Goal: Task Accomplishment & Management: Use online tool/utility

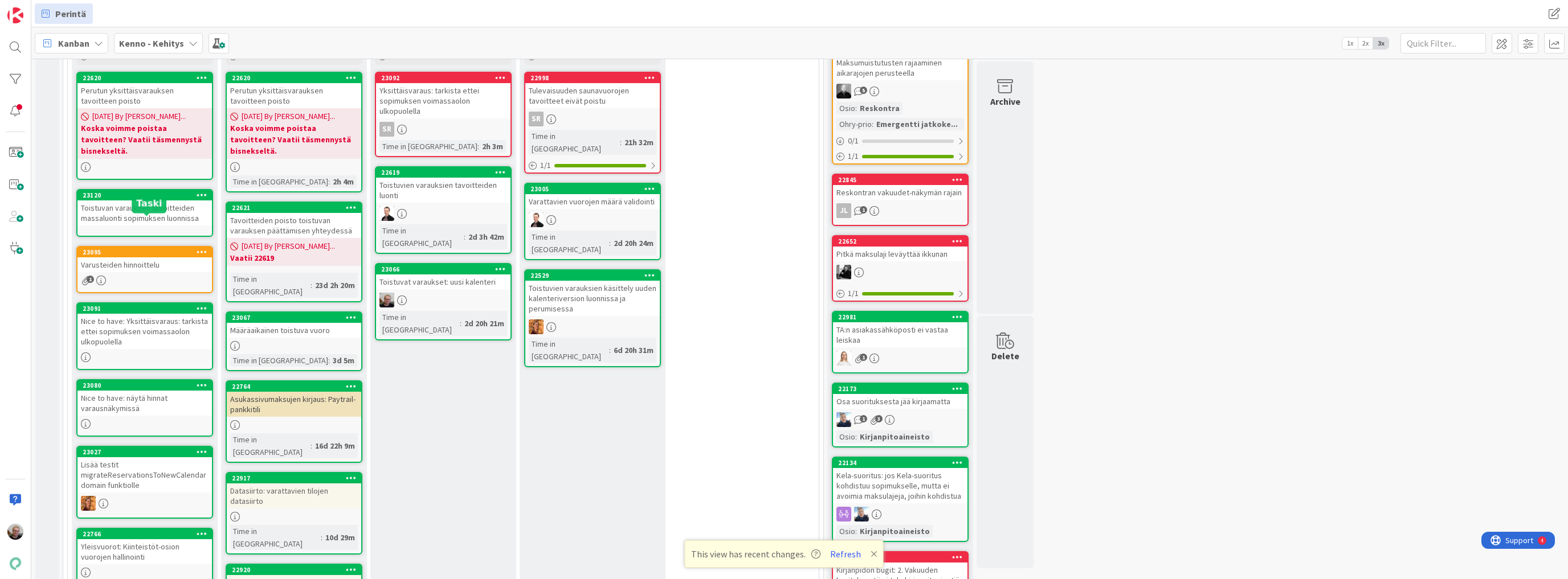
scroll to position [274, 0]
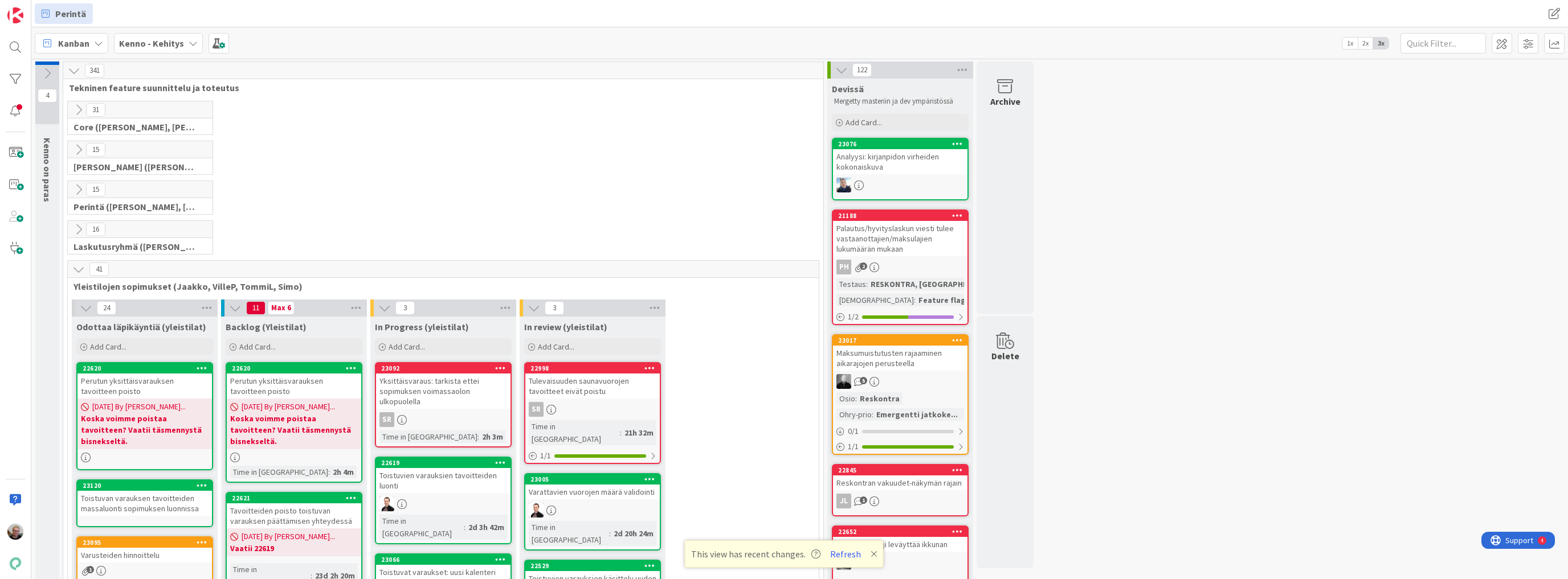
click at [82, 311] on icon at bounding box center [86, 307] width 12 height 12
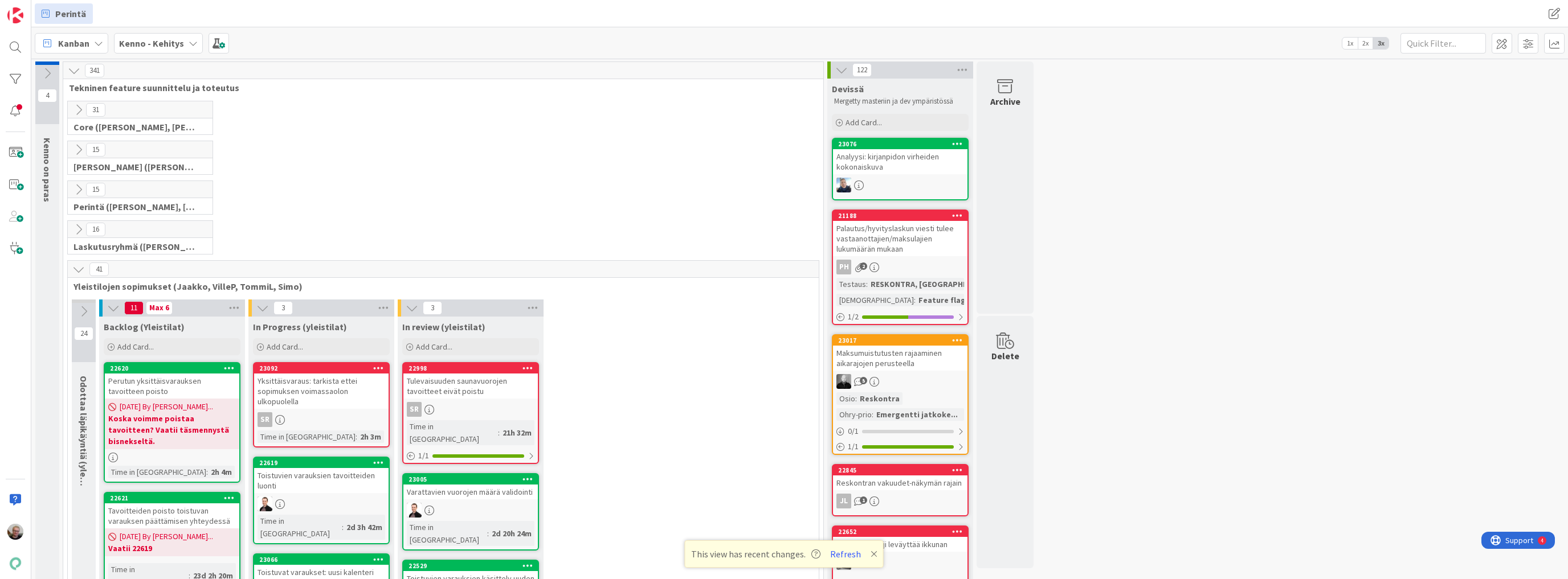
click at [77, 269] on icon at bounding box center [78, 269] width 12 height 12
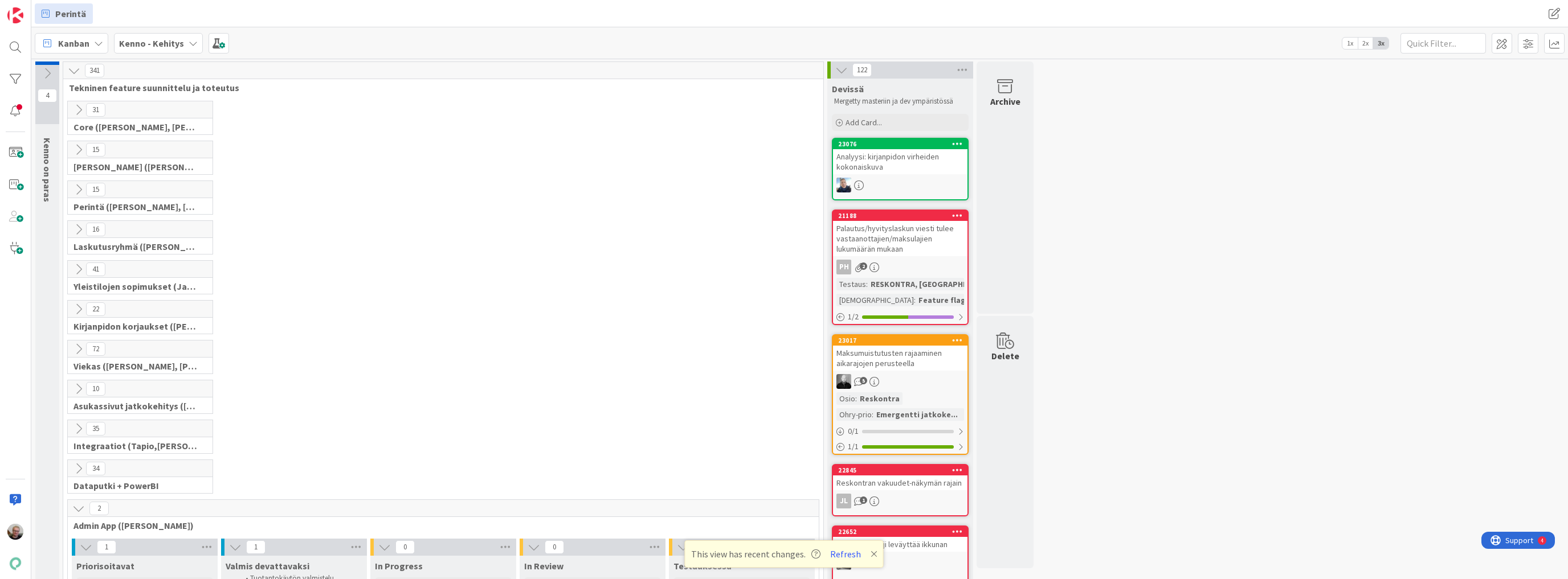
click at [75, 187] on icon at bounding box center [78, 189] width 12 height 12
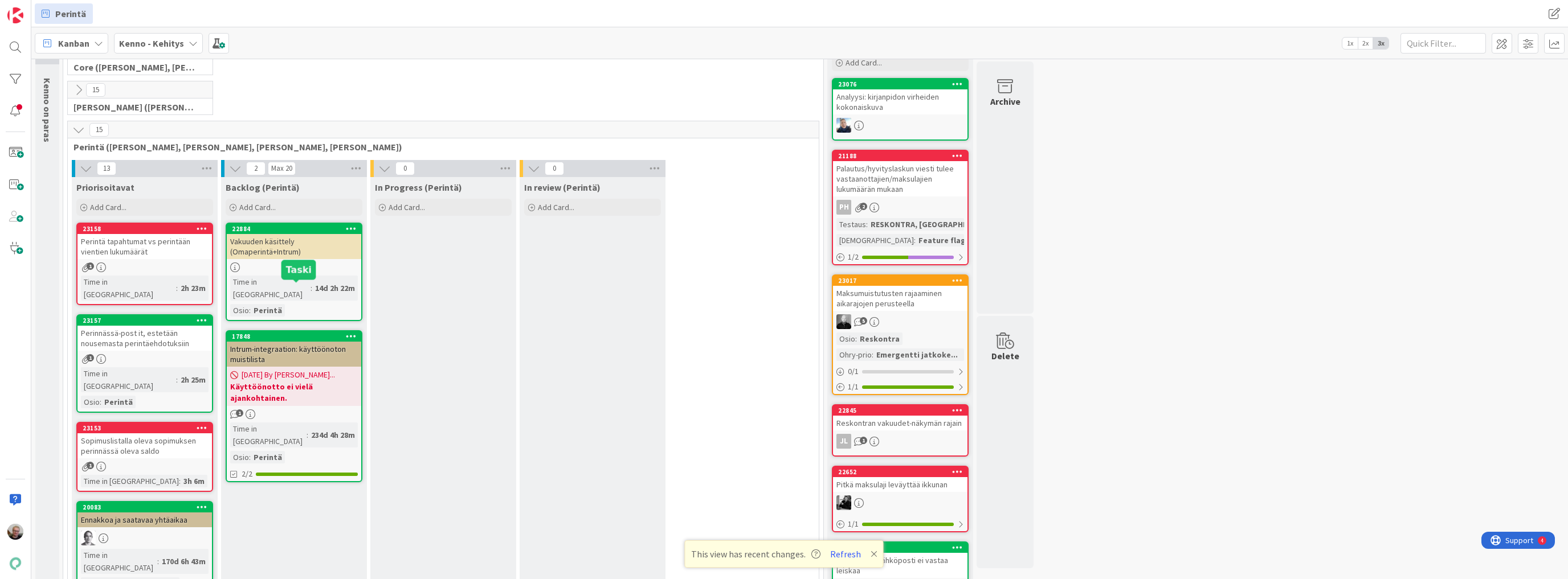
scroll to position [91, 0]
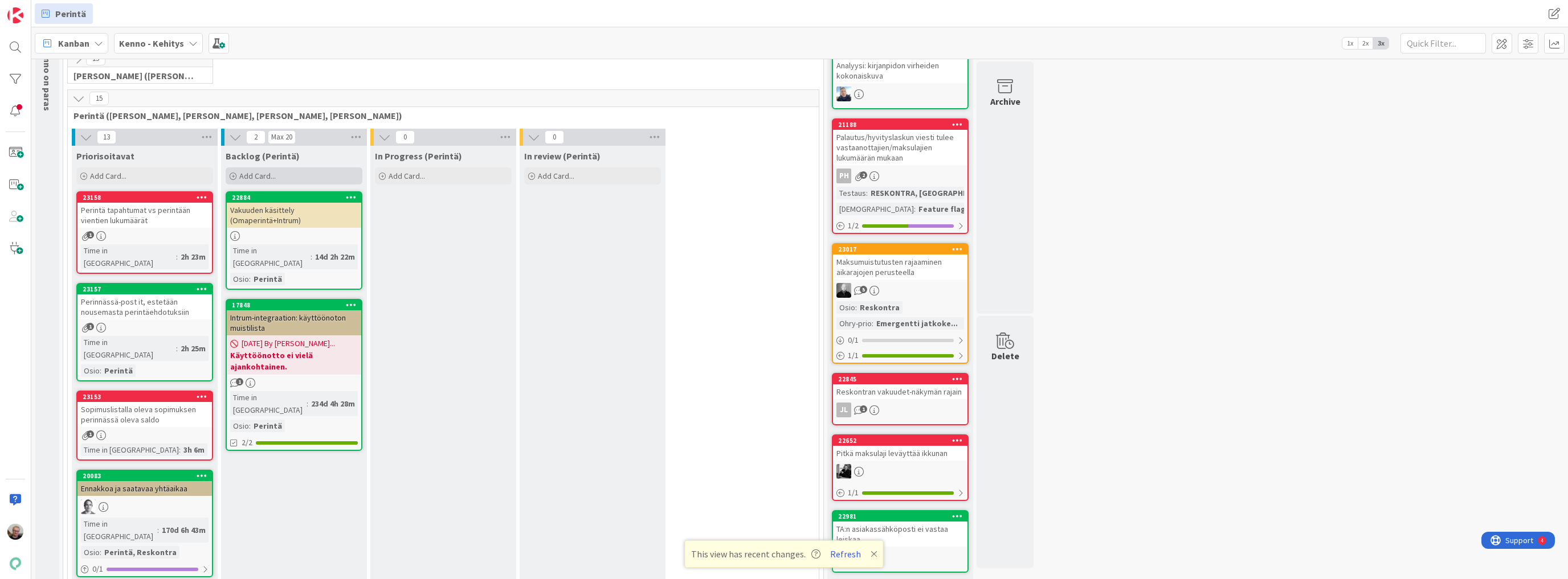
click at [262, 172] on span "Add Card..." at bounding box center [258, 176] width 37 height 11
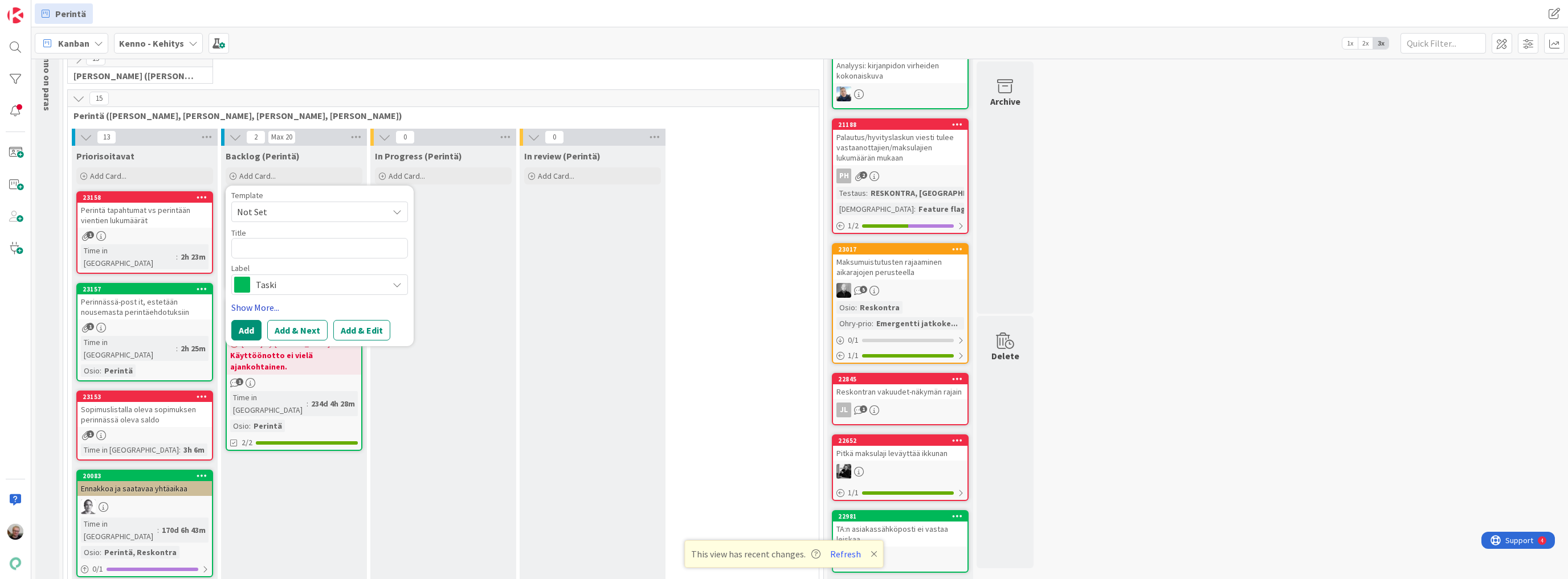
type textarea "x"
type textarea "M"
type textarea "x"
type textarea "Mu"
type textarea "x"
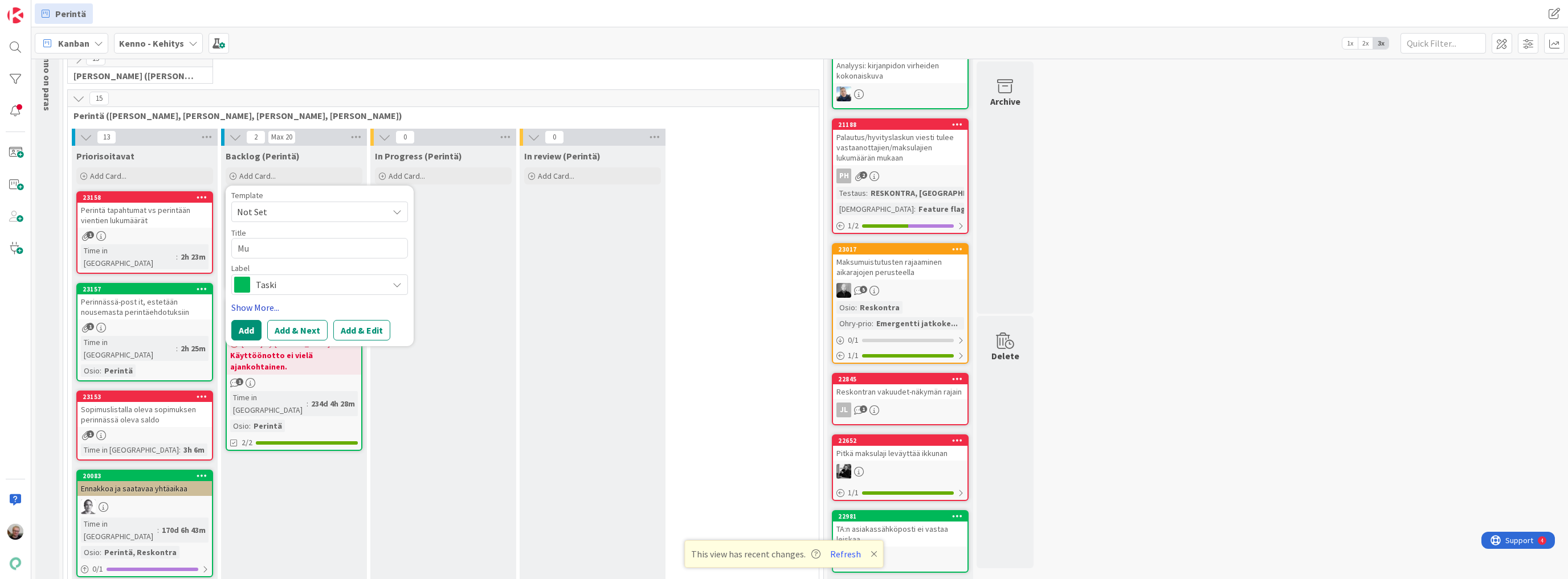
type textarea "Muu"
type textarea "x"
type textarea "Muut"
type textarea "x"
type textarea "Muuto"
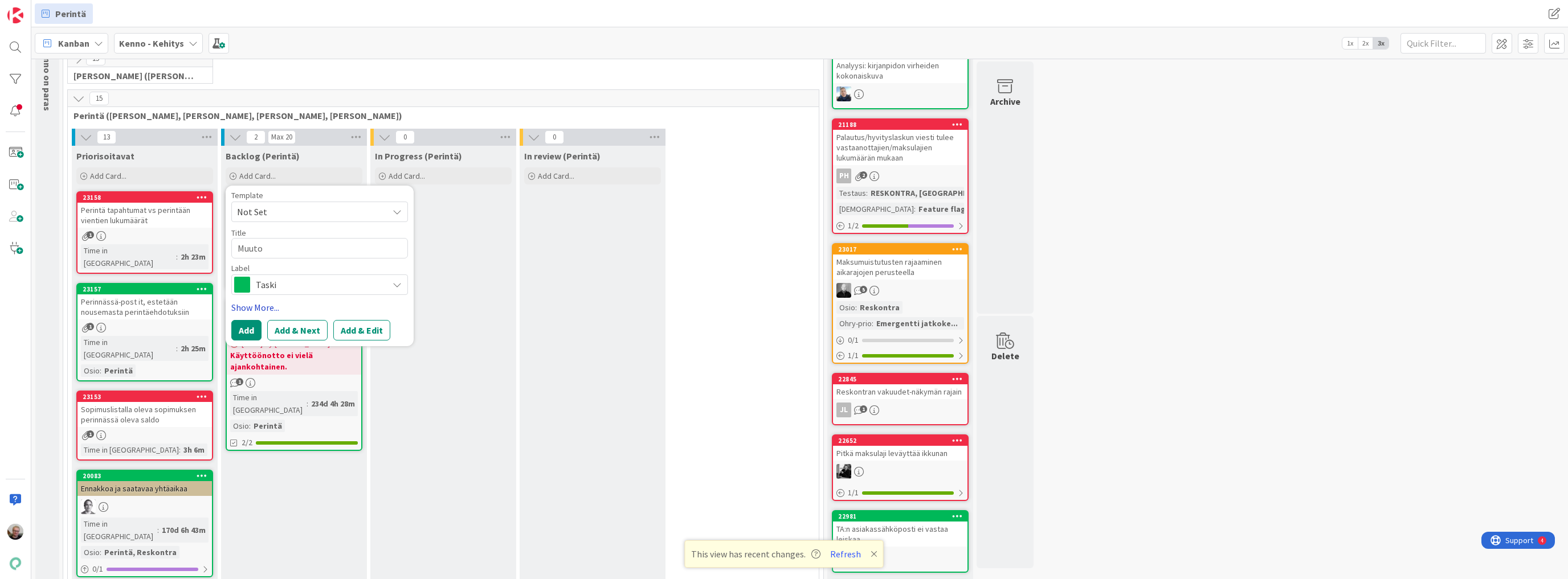
type textarea "x"
type textarea "Muutos"
type textarea "x"
type textarea "Muutosp"
type textarea "x"
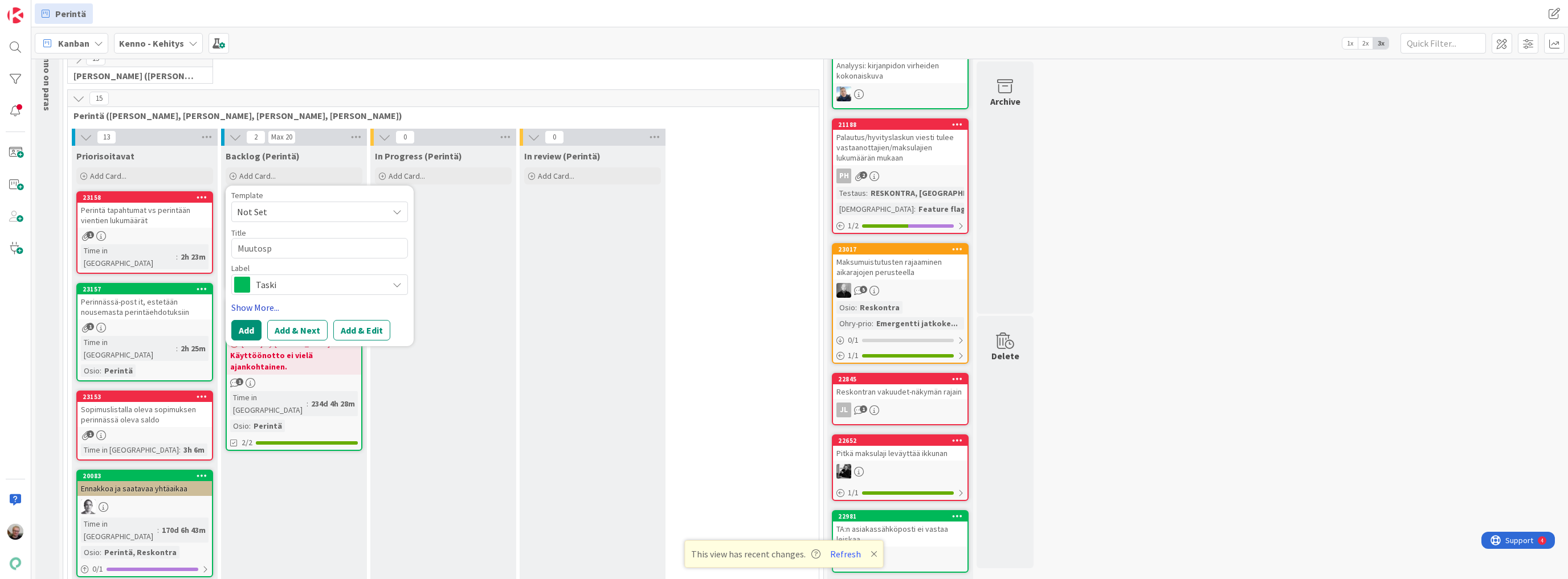
type textarea "Muutospp"
type textarea "x"
type textarea "Muutosppy"
type textarea "x"
type textarea "Muutospp"
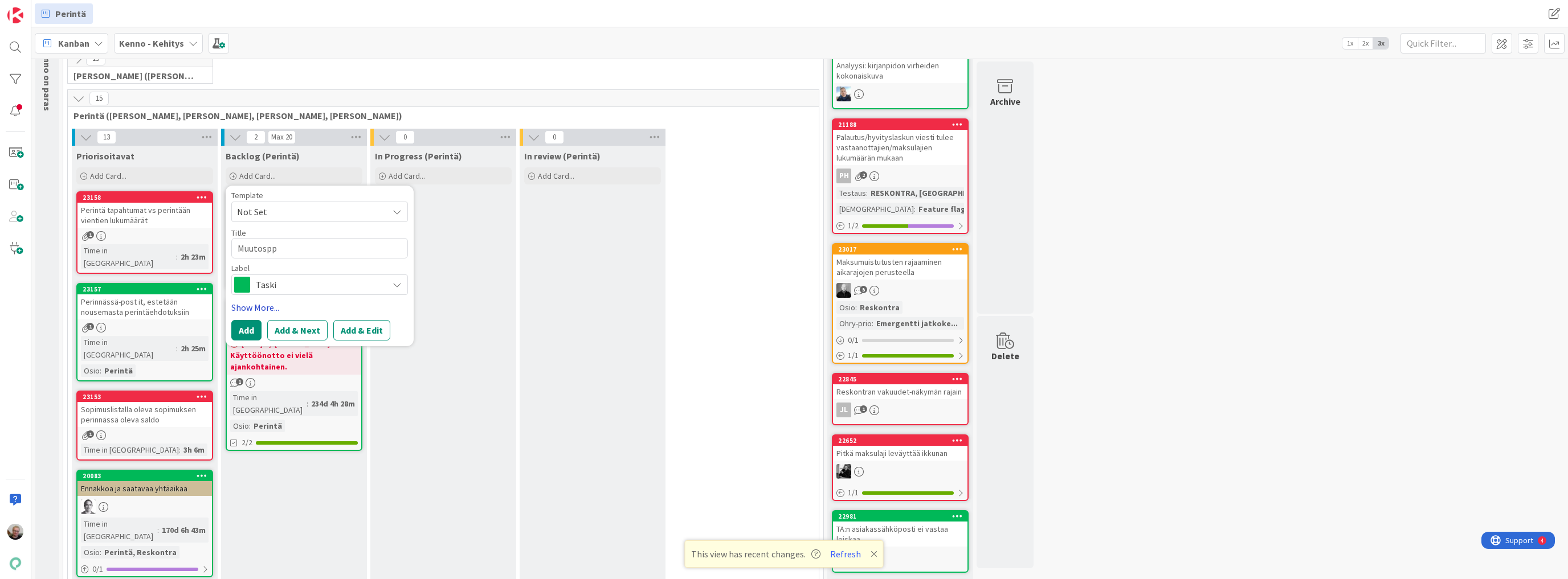
type textarea "x"
type textarea "Muutosp"
type textarea "x"
type textarea "Muutospy"
type textarea "x"
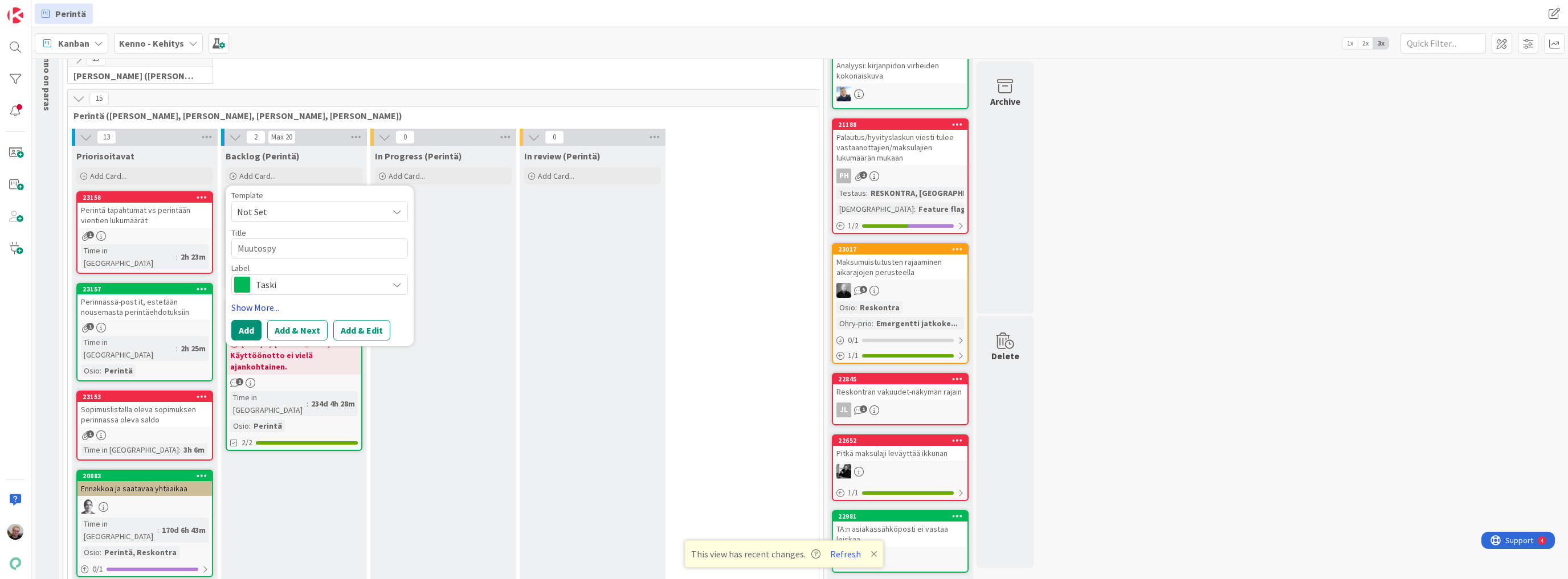
type textarea "Muutospyy"
type textarea "x"
type textarea "Muutospyyn"
type textarea "x"
type textarea "Muutospyynt"
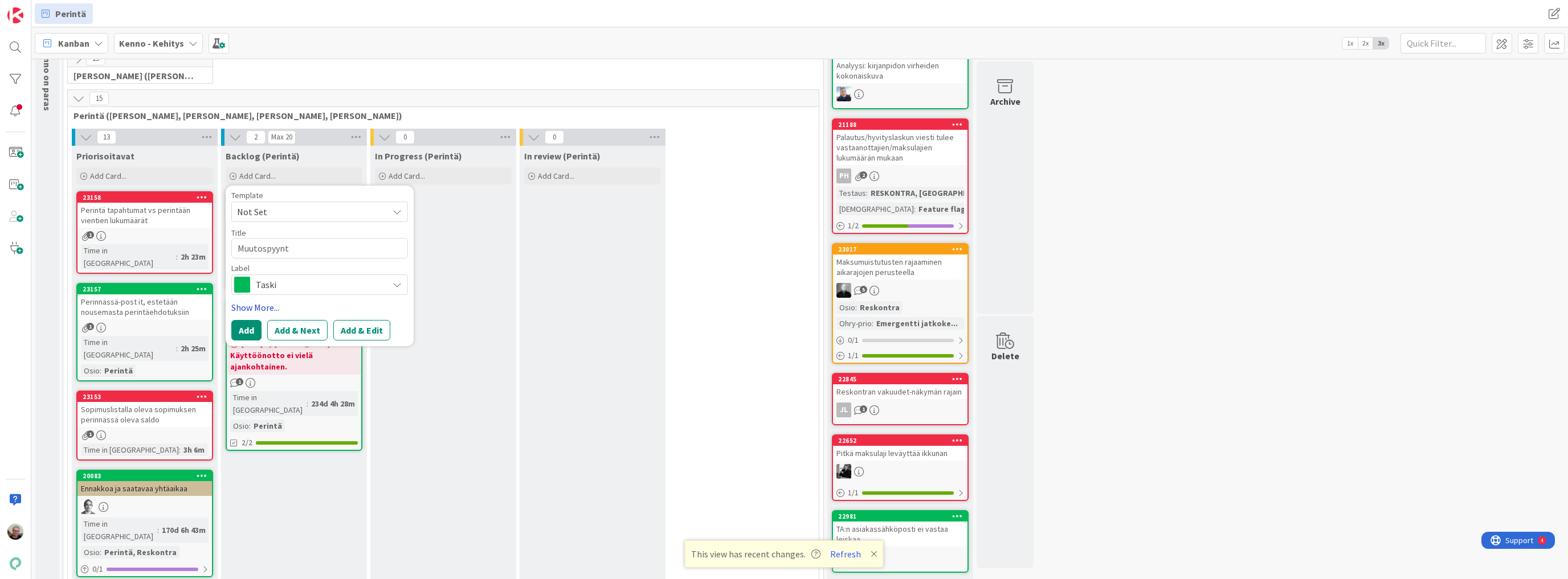
type textarea "x"
type textarea "Muutospyyntö"
type textarea "x"
type textarea "Muutospyyntöj"
type textarea "x"
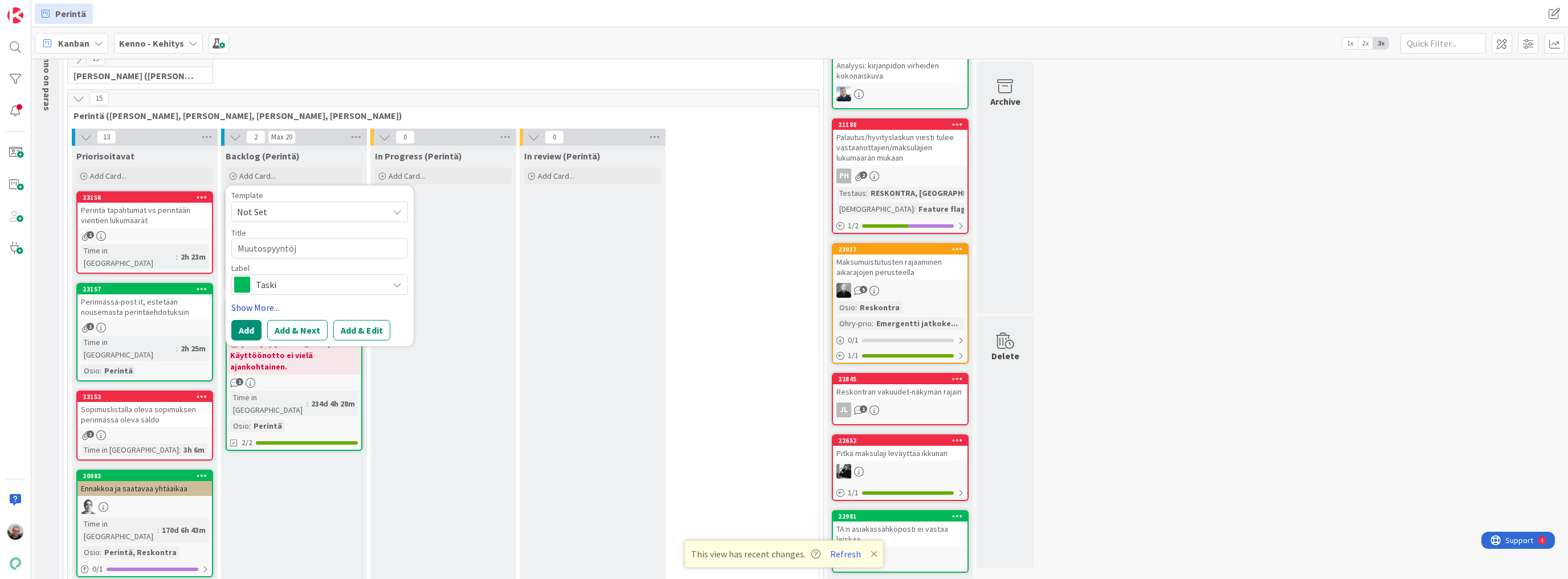
type textarea "Muutospyyntöjä"
type textarea "x"
type textarea "Muutospyyntöjä"
type textarea "x"
type textarea "Muutospyyntöjä I"
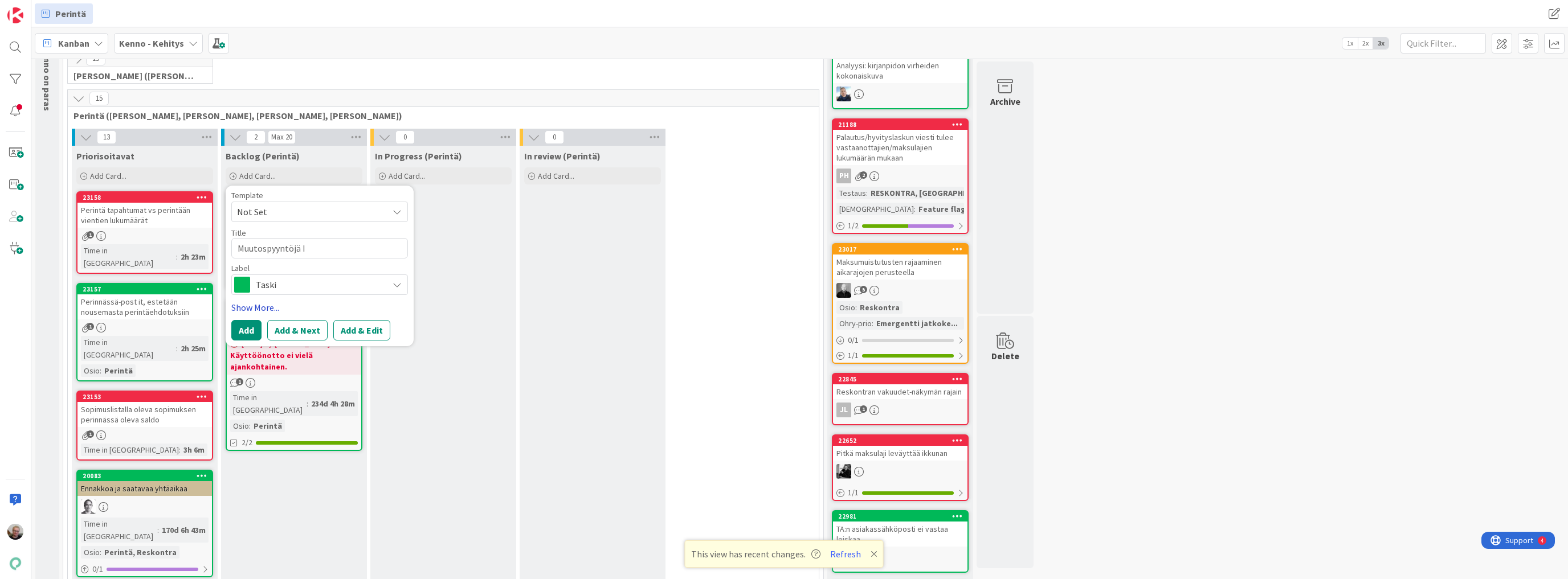
type textarea "x"
type textarea "Muutospyyntöjä In"
type textarea "x"
type textarea "Muutospyyntöjä Int"
type textarea "x"
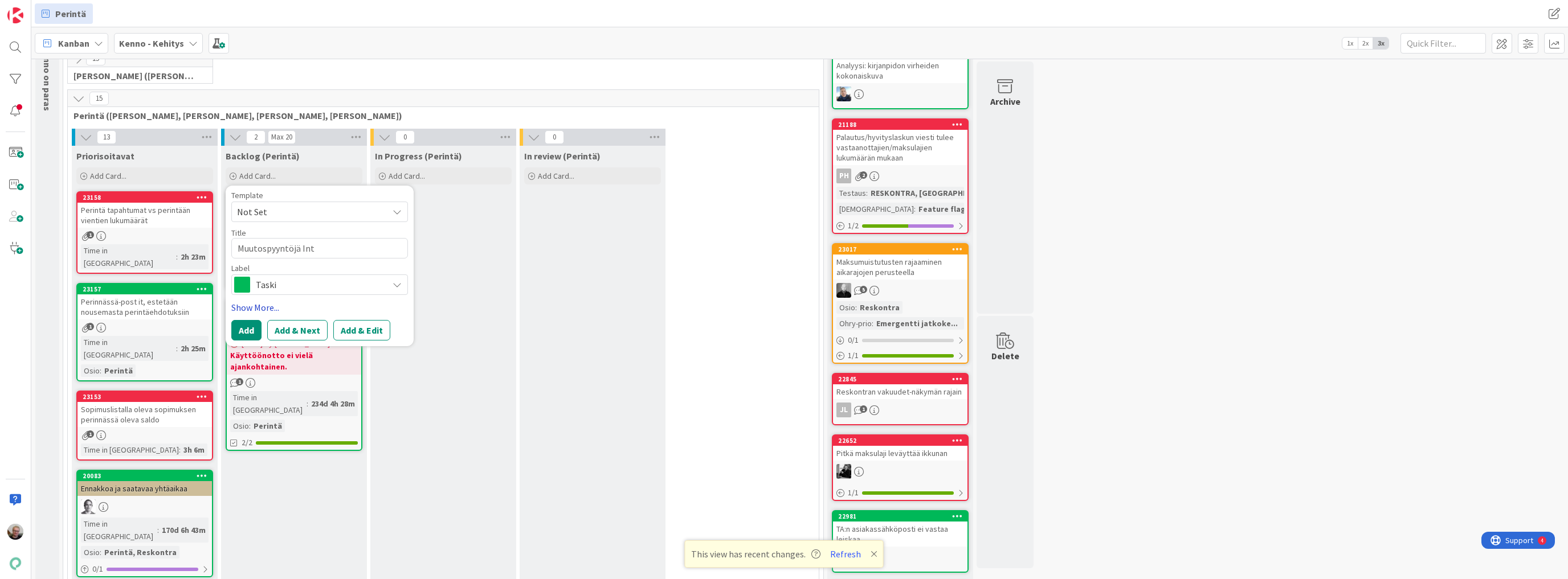
type textarea "Muutospyyntöjä Intr"
type textarea "x"
type textarea "Muutospyyntöjä Intru"
type textarea "x"
type textarea "Muutospyyntöjä Intrum"
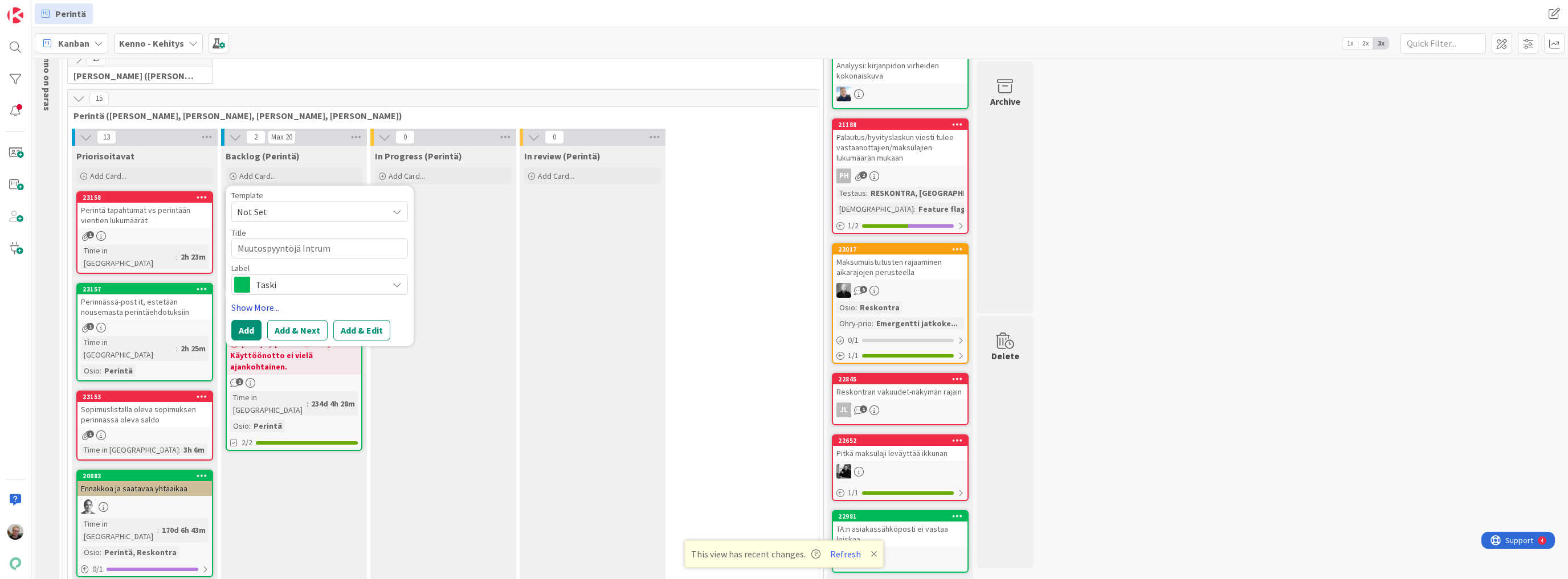
type textarea "x"
type textarea "Muutospyyntöjä Intrumi"
type textarea "x"
type textarea "Muutospyyntöjä Intrumil"
type textarea "x"
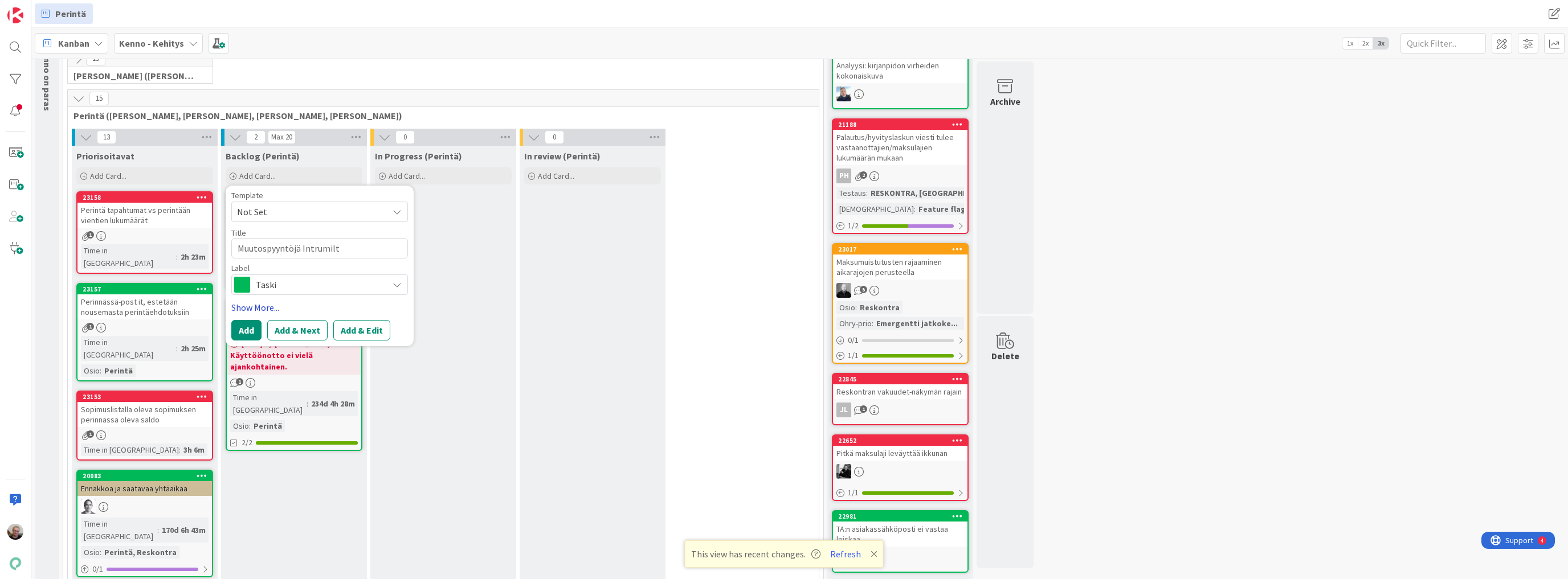
type textarea "Muutospyyntöjä Intrumilta"
type textarea "x"
type textarea "Muutospyyntöjä Intrumilta"
click at [368, 335] on button "Add & Edit" at bounding box center [362, 330] width 57 height 20
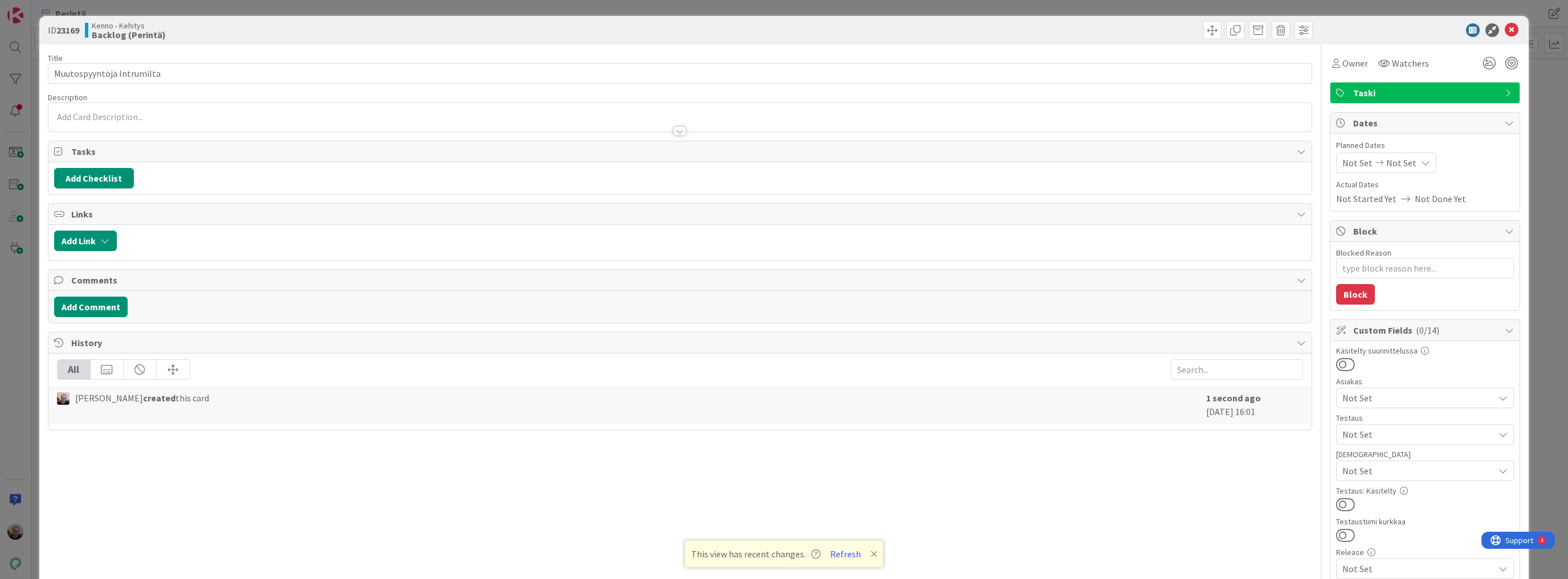
click at [253, 125] on div at bounding box center [680, 125] width 1263 height 12
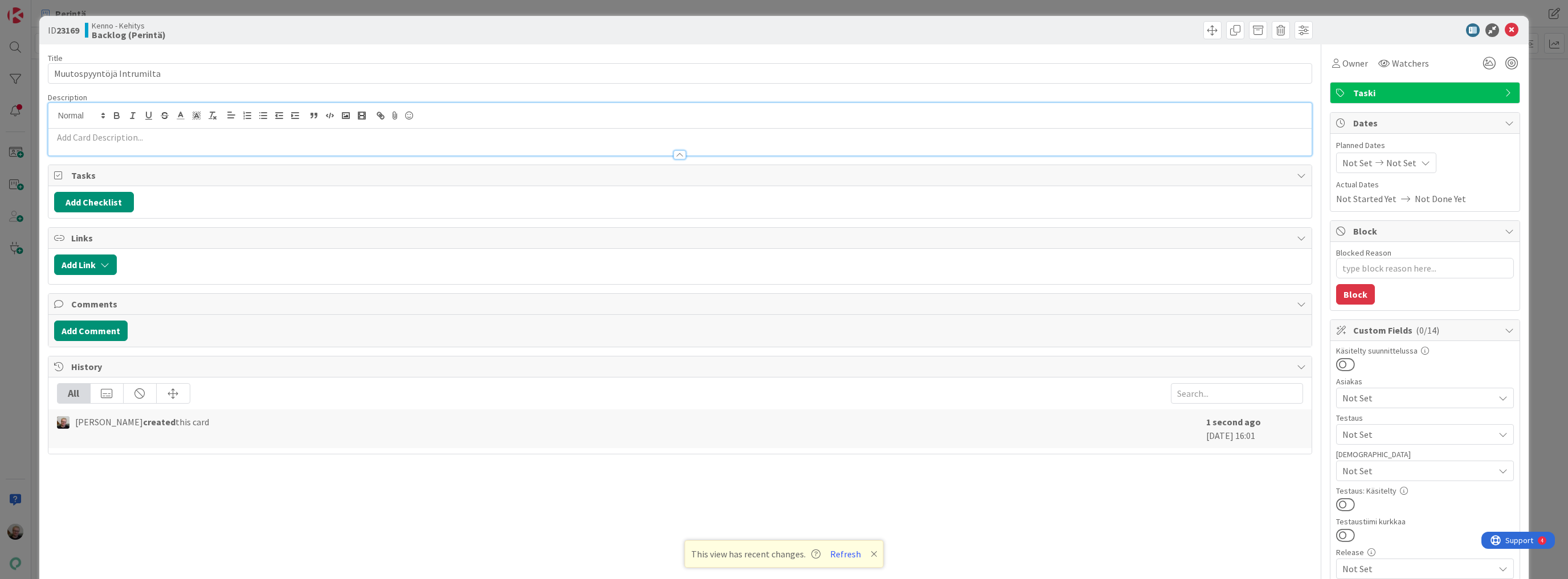
drag, startPoint x: 249, startPoint y: 125, endPoint x: 247, endPoint y: 139, distance: 14.1
click at [249, 126] on div at bounding box center [680, 116] width 1263 height 25
click at [245, 146] on div at bounding box center [680, 149] width 1263 height 12
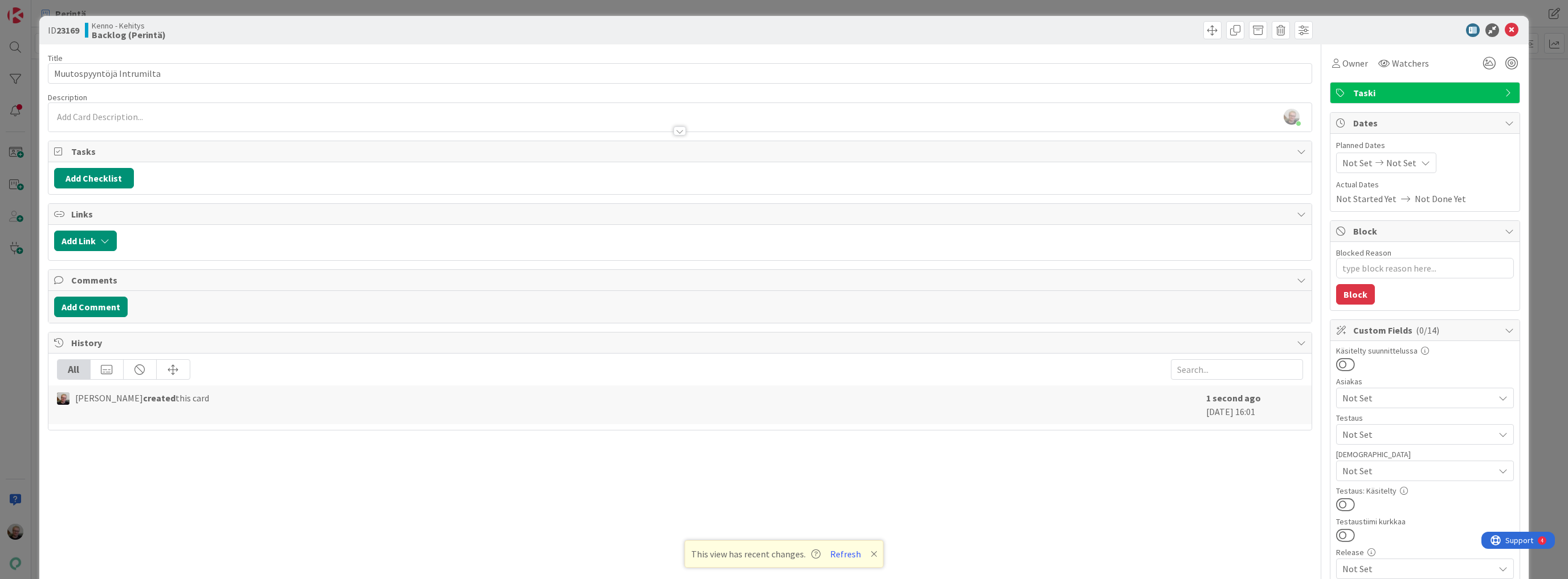
click at [230, 121] on div at bounding box center [680, 125] width 1263 height 12
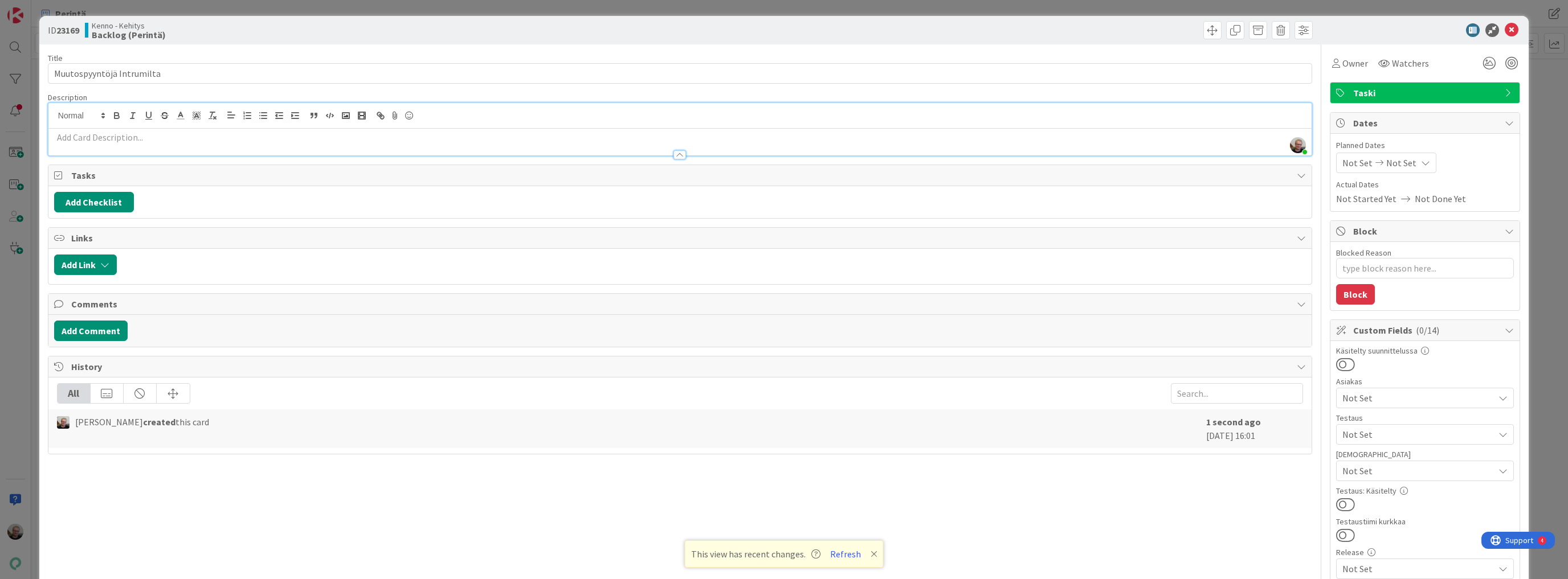
click at [64, 135] on p at bounding box center [680, 138] width 1252 height 13
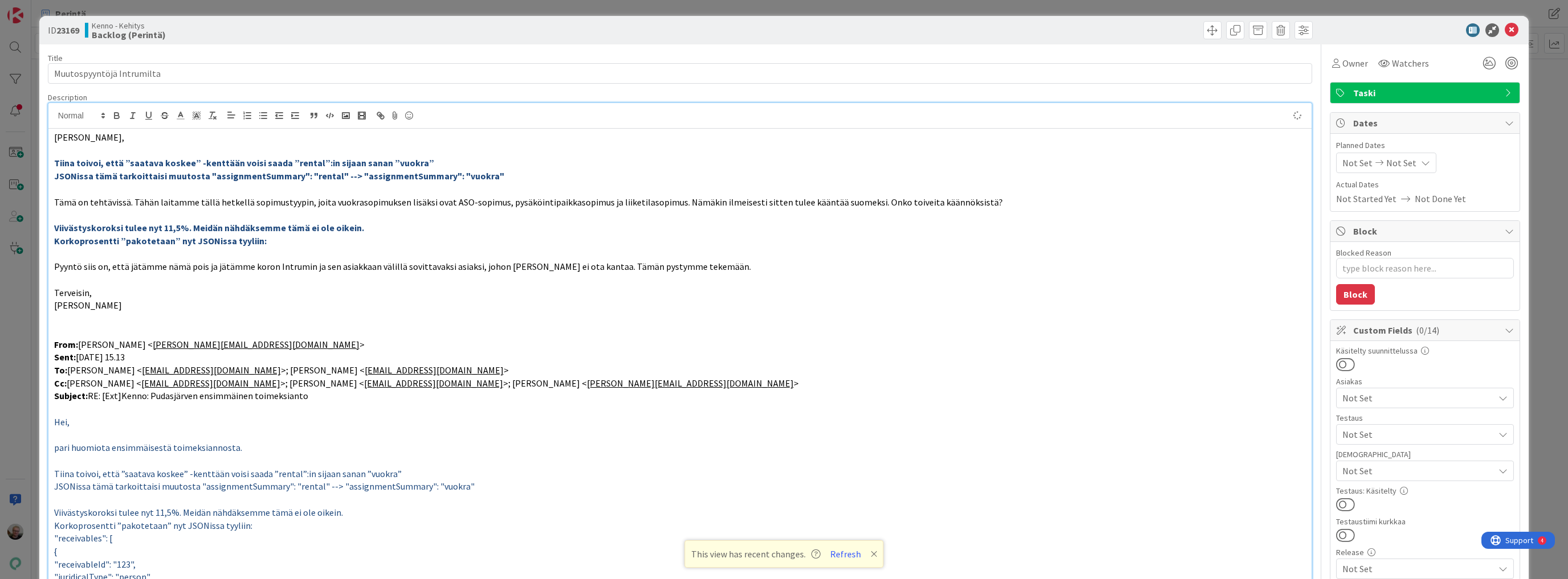
type textarea "x"
click at [1507, 28] on icon at bounding box center [1511, 30] width 14 height 14
